Goal: Check status: Check status

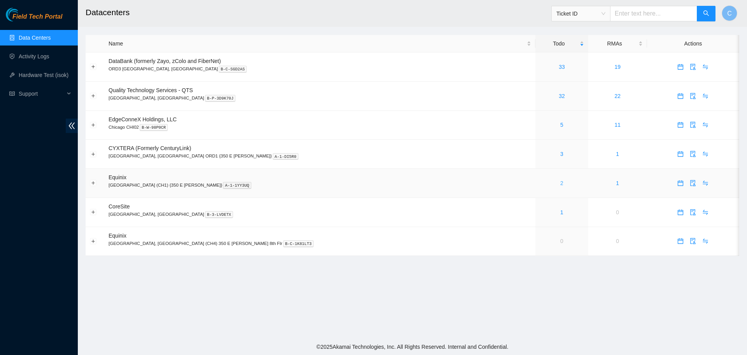
click at [560, 184] on link "2" at bounding box center [561, 183] width 3 height 6
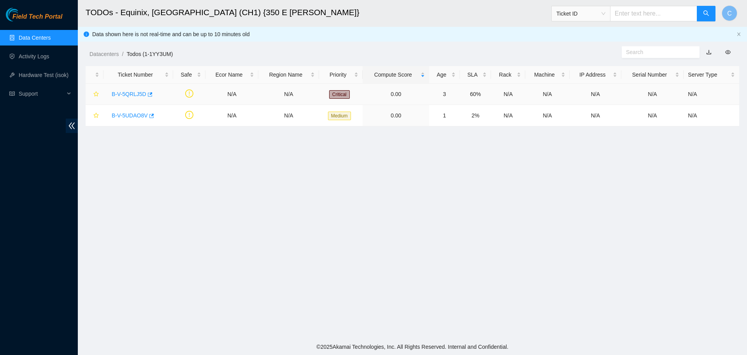
click at [135, 92] on link "B-V-5QRLJ5D" at bounding box center [129, 94] width 35 height 6
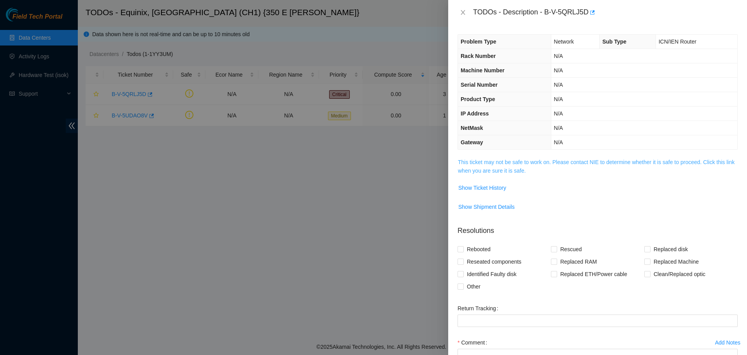
click at [472, 170] on link "This ticket may not be safe to work on. Please contact NIE to determine whether…" at bounding box center [596, 166] width 277 height 15
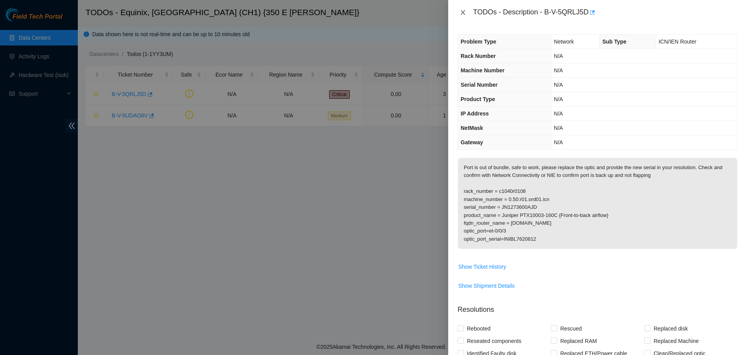
click at [462, 12] on icon "close" at bounding box center [463, 12] width 4 height 5
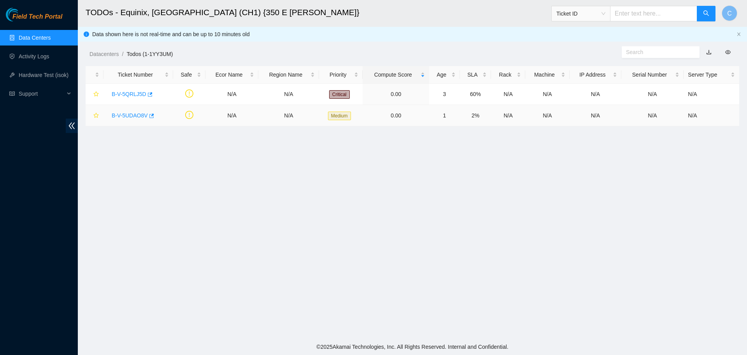
click at [128, 114] on link "B-V-5UDAO8V" at bounding box center [130, 115] width 36 height 6
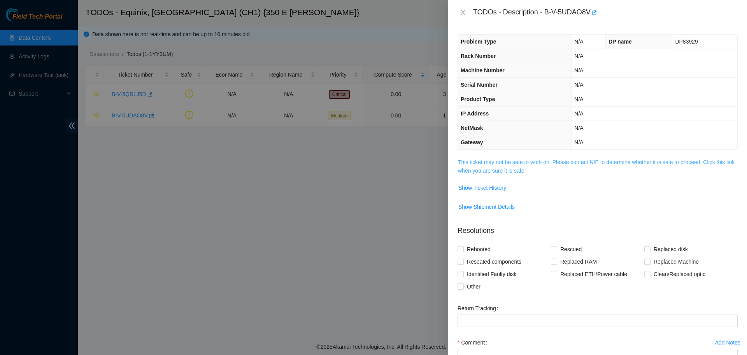
click at [513, 163] on link "This ticket may not be safe to work on. Please contact NIE to determine whether…" at bounding box center [596, 166] width 277 height 15
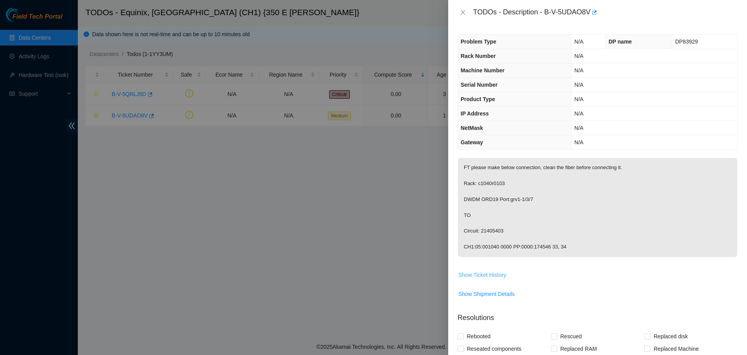
click at [488, 273] on span "Show Ticket History" at bounding box center [482, 275] width 48 height 9
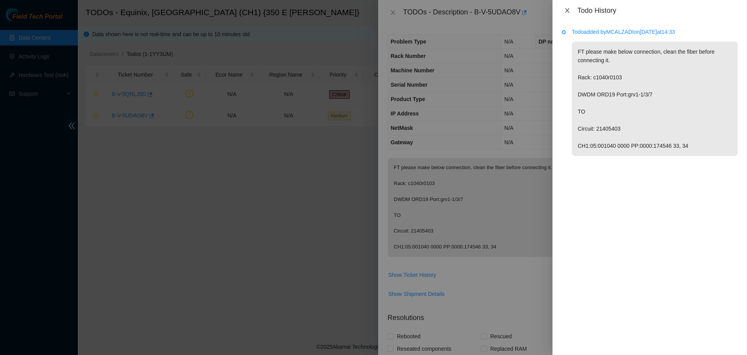
click at [566, 8] on icon "close" at bounding box center [567, 10] width 6 height 6
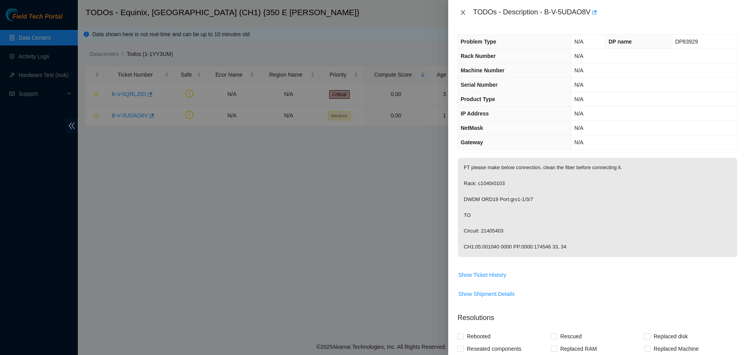
click at [460, 14] on icon "close" at bounding box center [463, 12] width 6 height 6
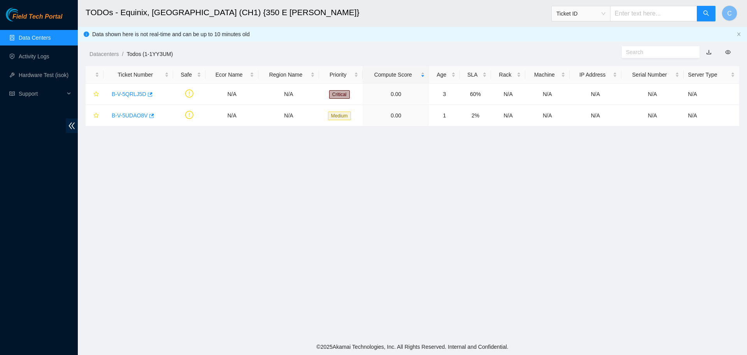
click at [604, 14] on span "Ticket ID" at bounding box center [580, 14] width 49 height 12
click at [579, 91] on div "Tracking Number" at bounding box center [586, 91] width 49 height 9
click at [632, 15] on input "text" at bounding box center [653, 14] width 87 height 16
type input "473665207088"
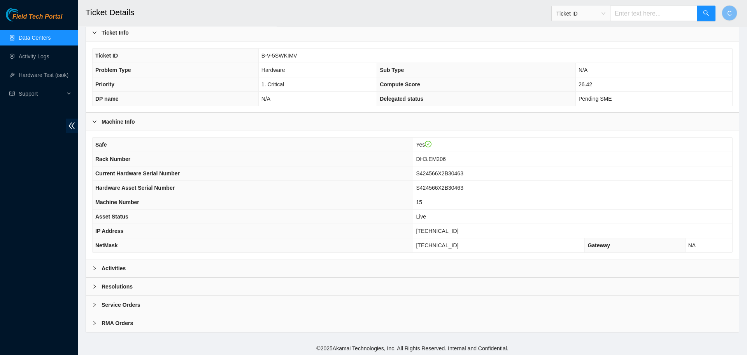
scroll to position [147, 0]
click at [121, 266] on b "Activities" at bounding box center [114, 267] width 24 height 9
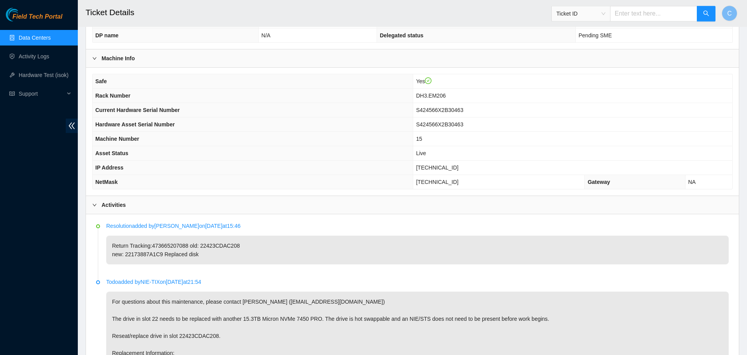
scroll to position [209, 0]
click at [597, 10] on span "Ticket ID" at bounding box center [580, 14] width 49 height 12
click at [585, 86] on div "Tracking Number" at bounding box center [586, 91] width 58 height 12
click at [642, 14] on input "text" at bounding box center [653, 14] width 87 height 16
type input "7"
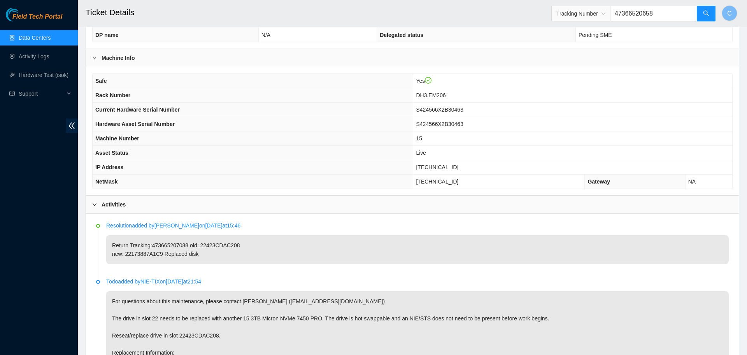
type input "473665206585"
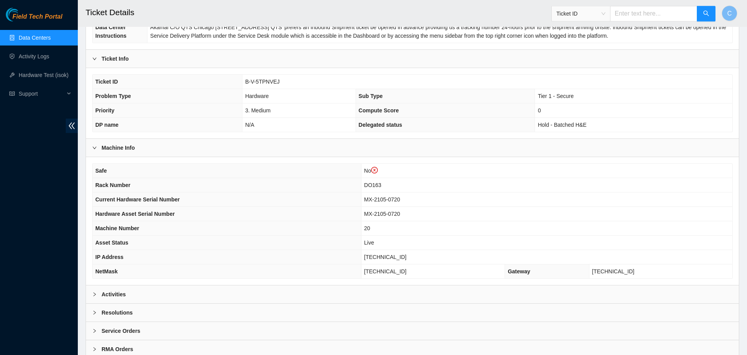
scroll to position [136, 0]
